Goal: Transaction & Acquisition: Purchase product/service

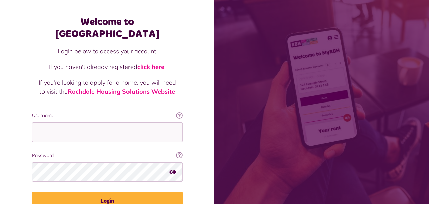
scroll to position [52, 0]
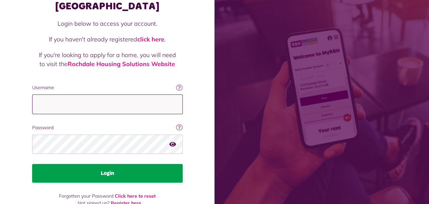
type input "**********"
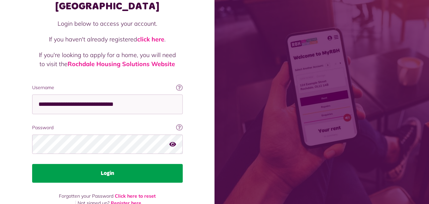
click at [113, 164] on button "Login" at bounding box center [107, 173] width 151 height 19
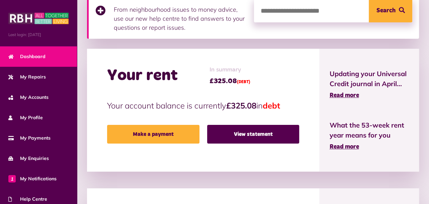
scroll to position [134, 0]
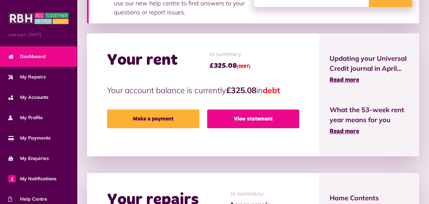
click at [247, 118] on link "View statement" at bounding box center [253, 119] width 92 height 19
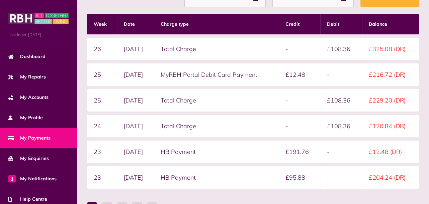
scroll to position [167, 0]
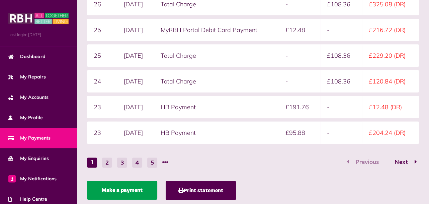
click at [128, 188] on link "Make a payment" at bounding box center [122, 190] width 70 height 19
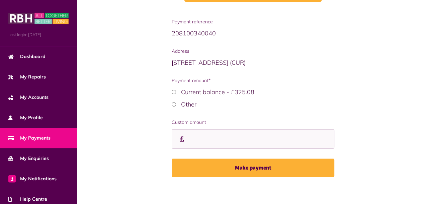
scroll to position [130, 0]
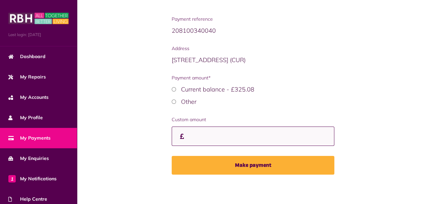
click at [210, 137] on input "Custom amount" at bounding box center [253, 137] width 163 height 20
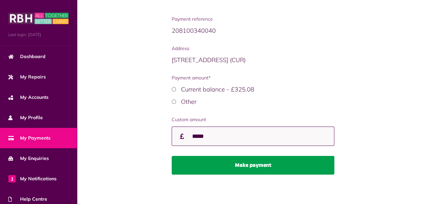
type input "*****"
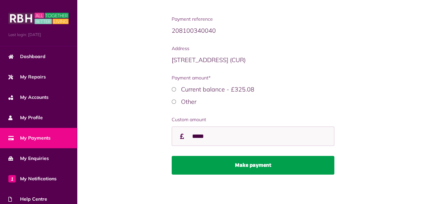
click at [256, 165] on button "Make payment" at bounding box center [253, 165] width 163 height 19
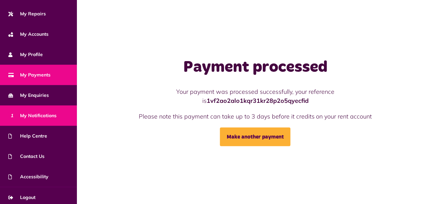
scroll to position [66, 0]
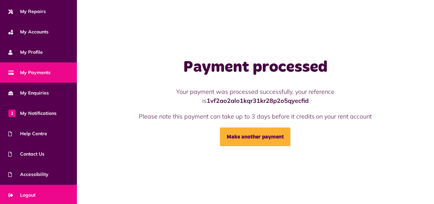
click at [30, 189] on link "Logout" at bounding box center [38, 195] width 77 height 20
